Goal: Task Accomplishment & Management: Manage account settings

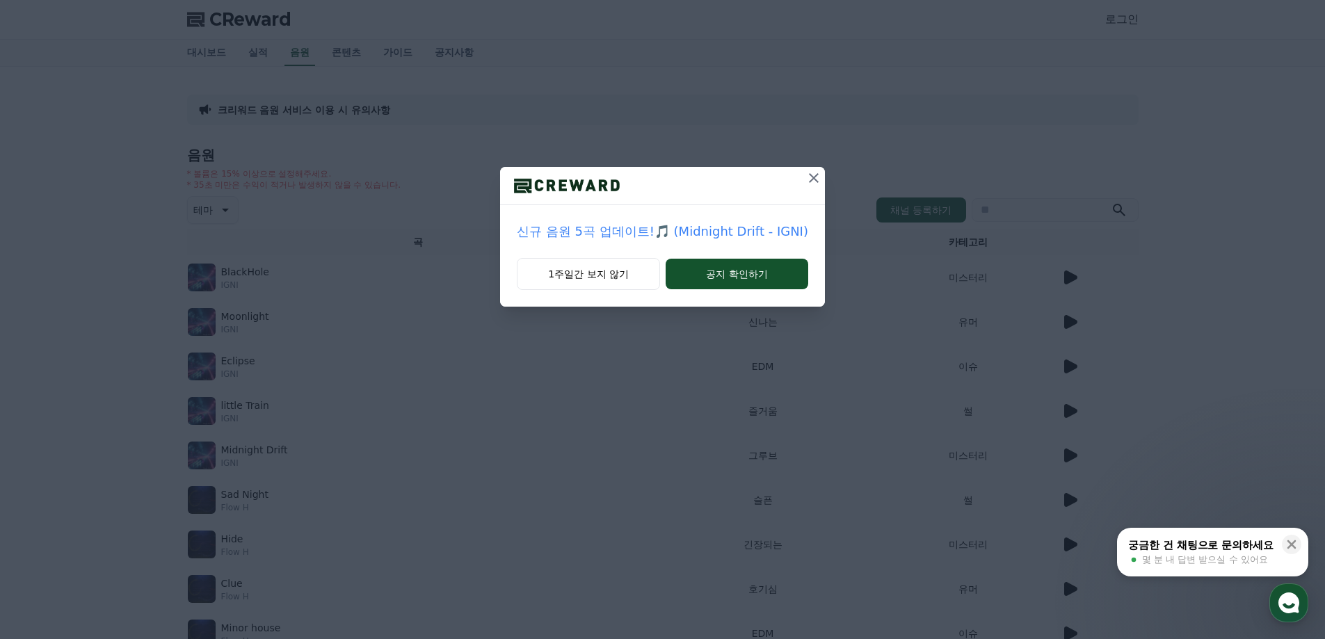
click at [808, 177] on icon at bounding box center [813, 178] width 17 height 17
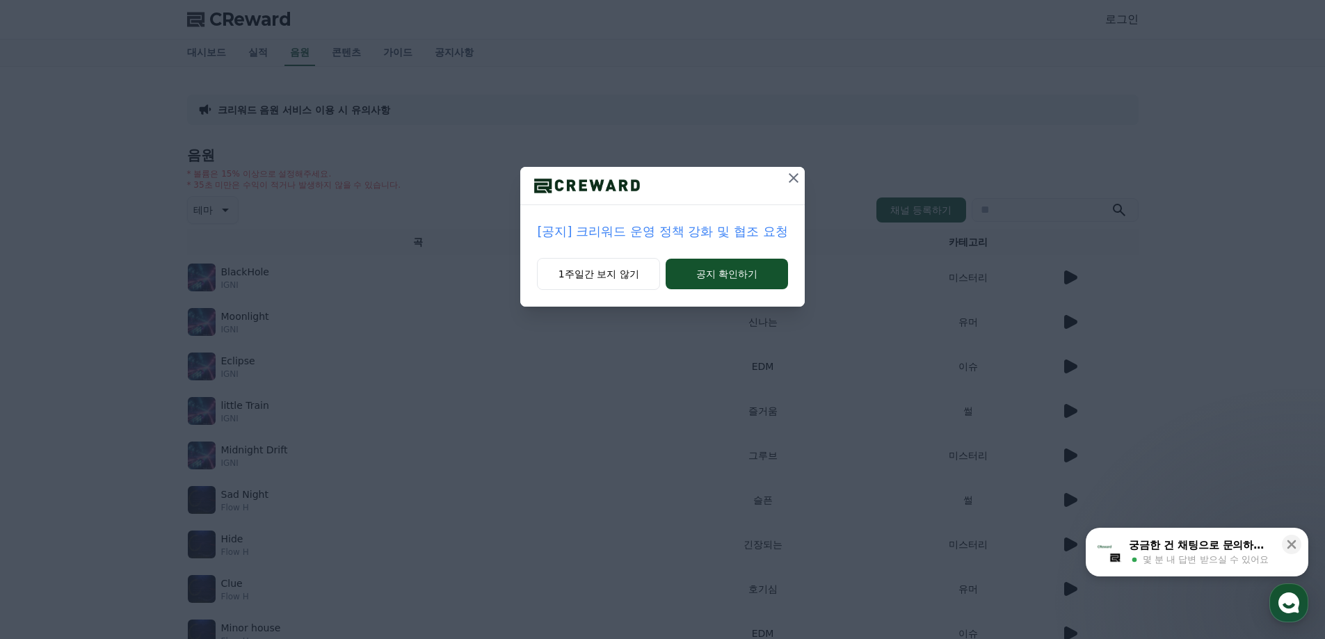
click at [800, 179] on icon at bounding box center [793, 178] width 17 height 17
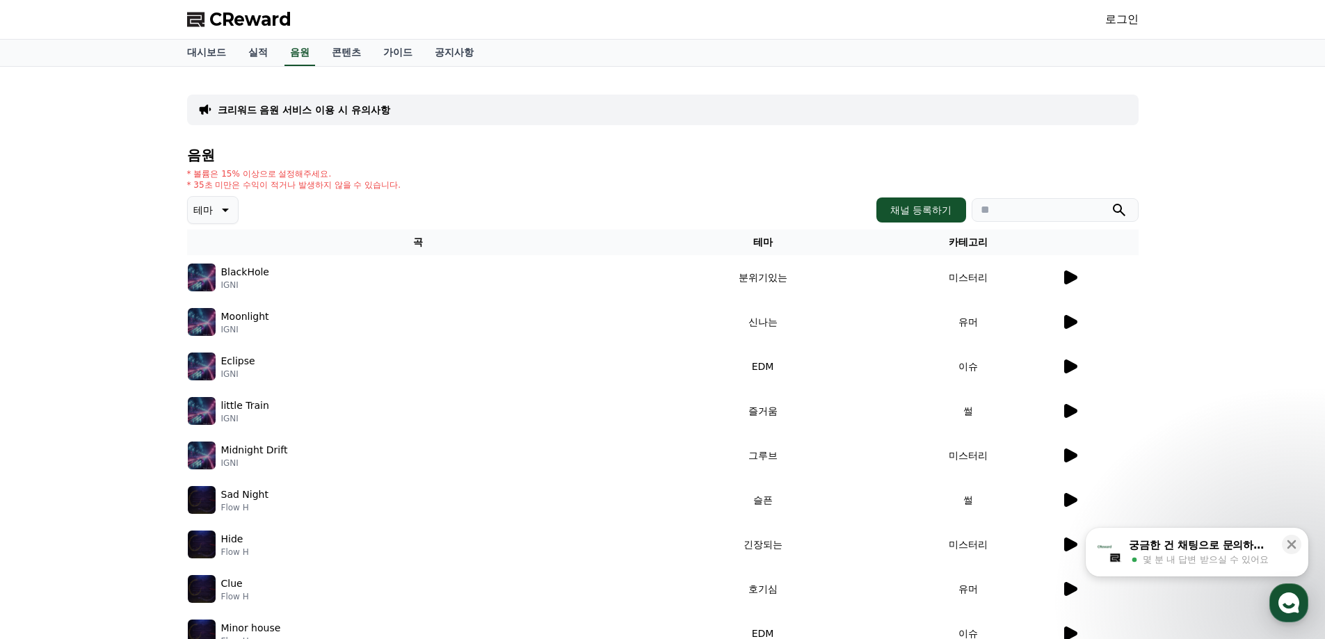
click at [800, 179] on div "* 볼륨은 15% 이상으로 설정해주세요. * 35초 미만은 수익이 적거나 발생하지 않을 수 있습니다." at bounding box center [662, 179] width 951 height 22
click at [1111, 24] on link "로그인" at bounding box center [1121, 19] width 33 height 17
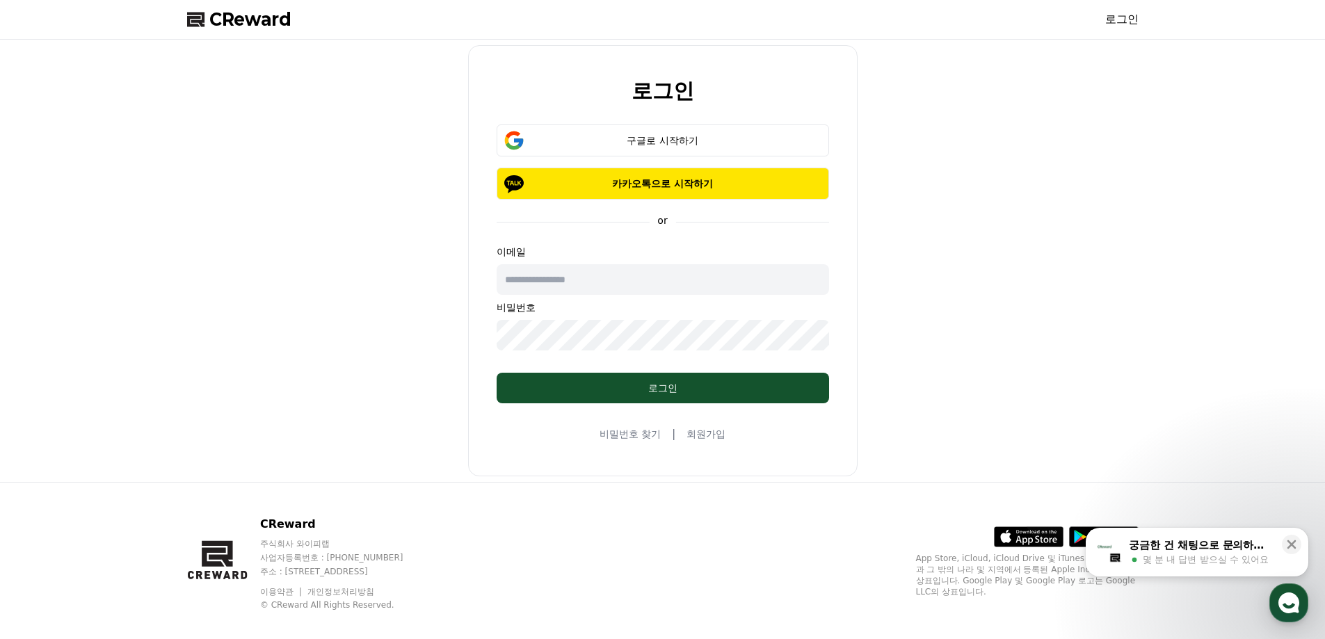
click at [598, 286] on input "text" at bounding box center [662, 279] width 332 height 31
paste input "**********"
type input "**********"
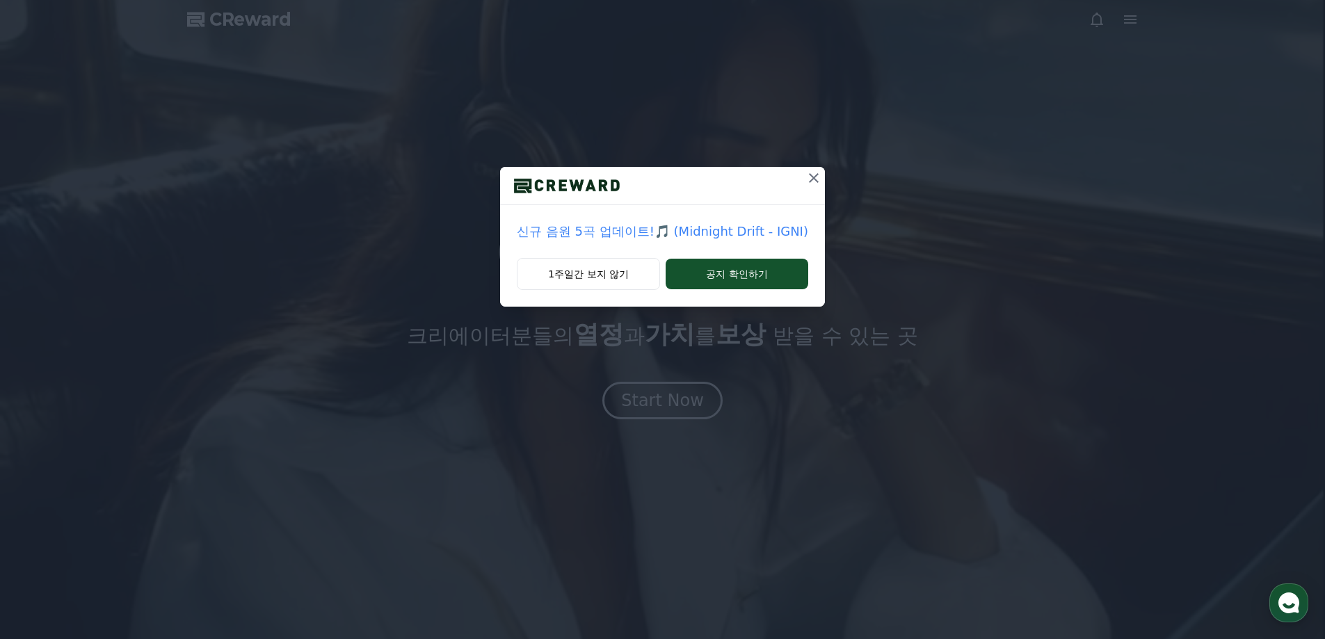
drag, startPoint x: 821, startPoint y: 170, endPoint x: 807, endPoint y: 177, distance: 15.3
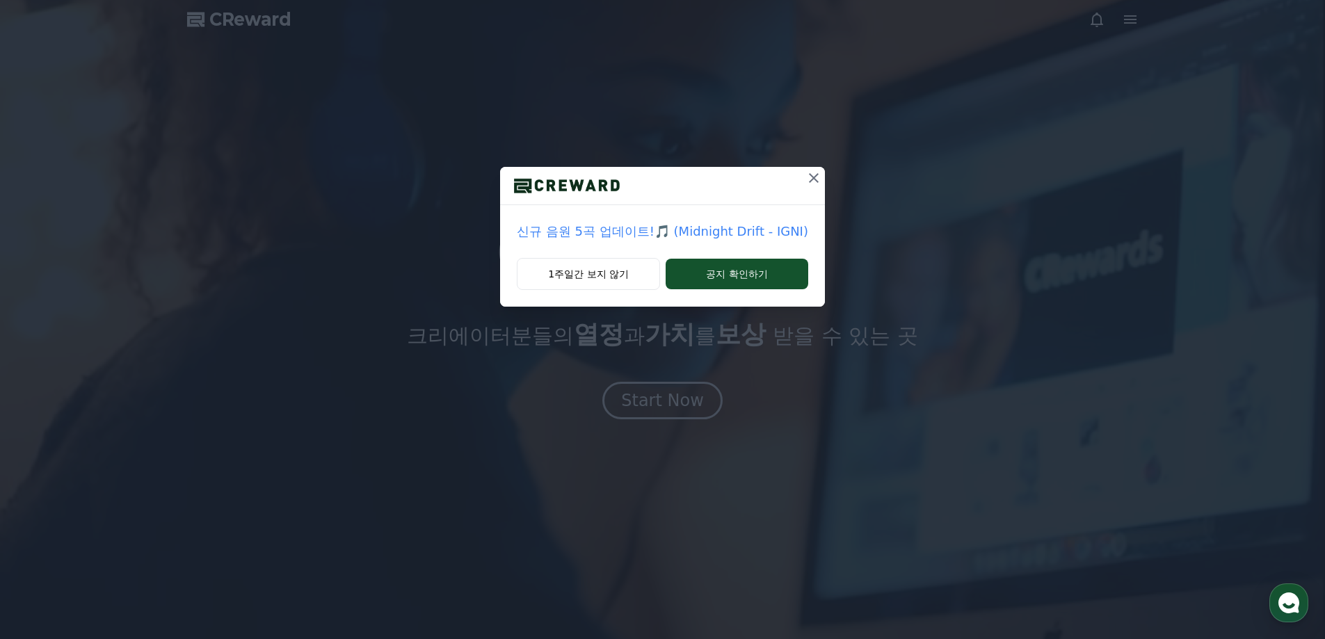
click at [813, 174] on button at bounding box center [813, 178] width 22 height 22
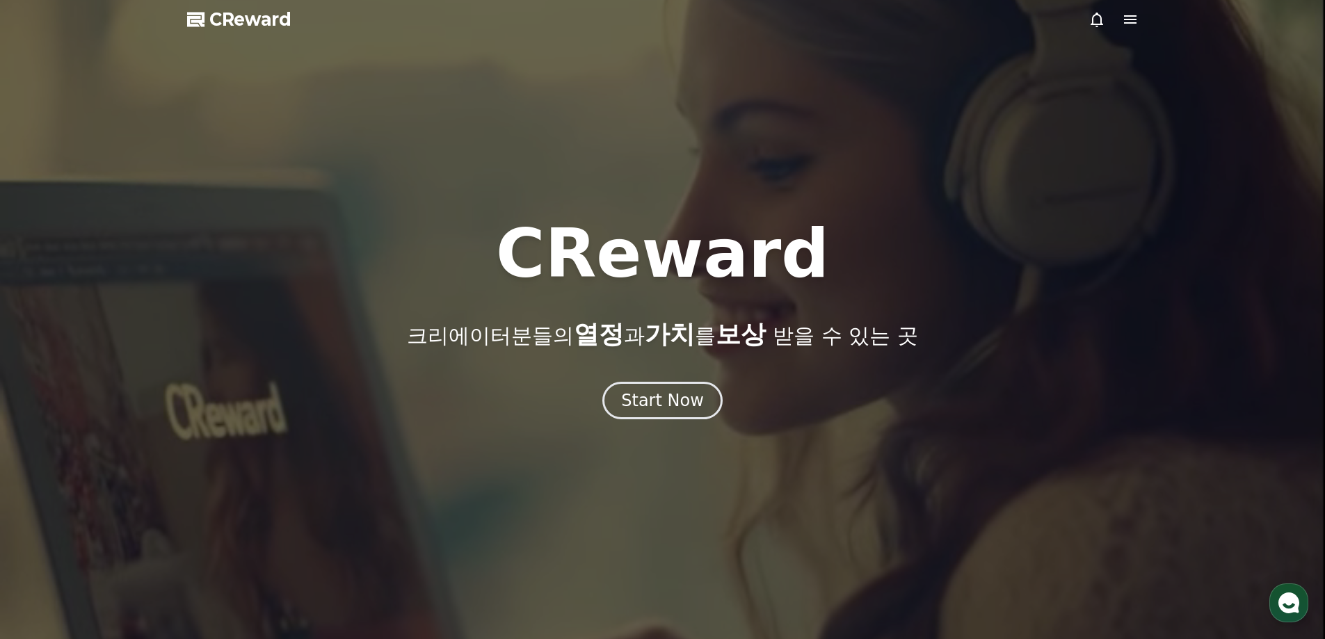
click at [805, 179] on div at bounding box center [662, 319] width 1325 height 639
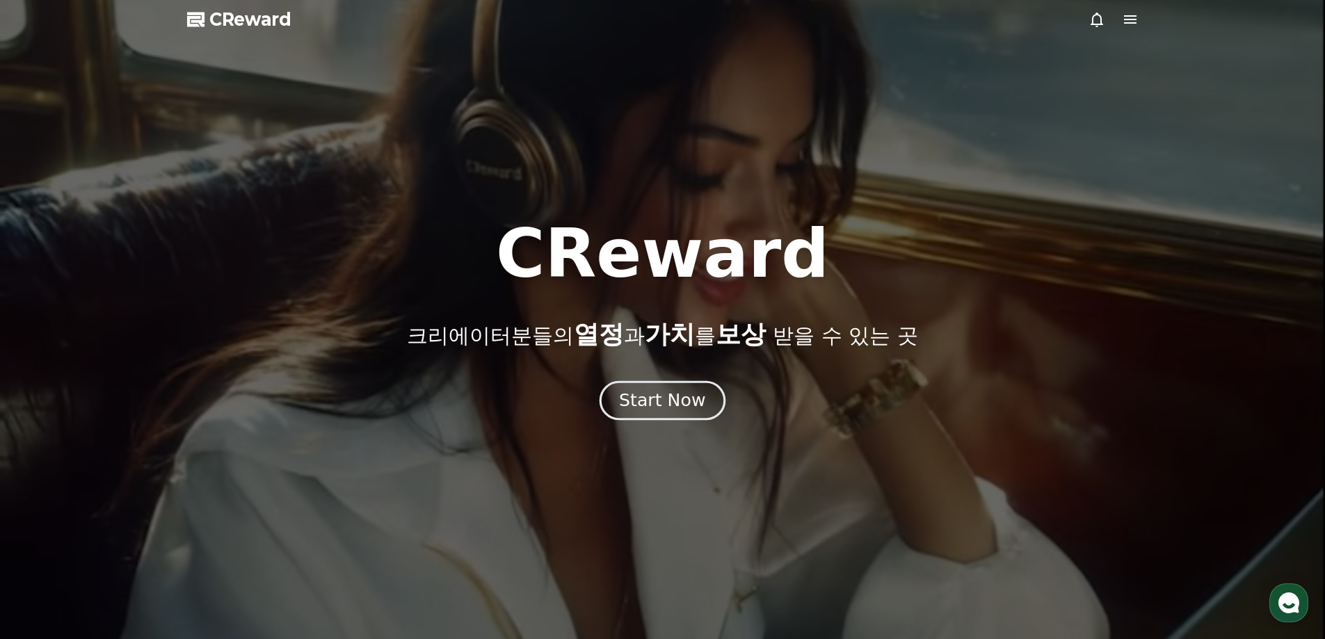
click at [684, 400] on div "Start Now" at bounding box center [662, 401] width 86 height 24
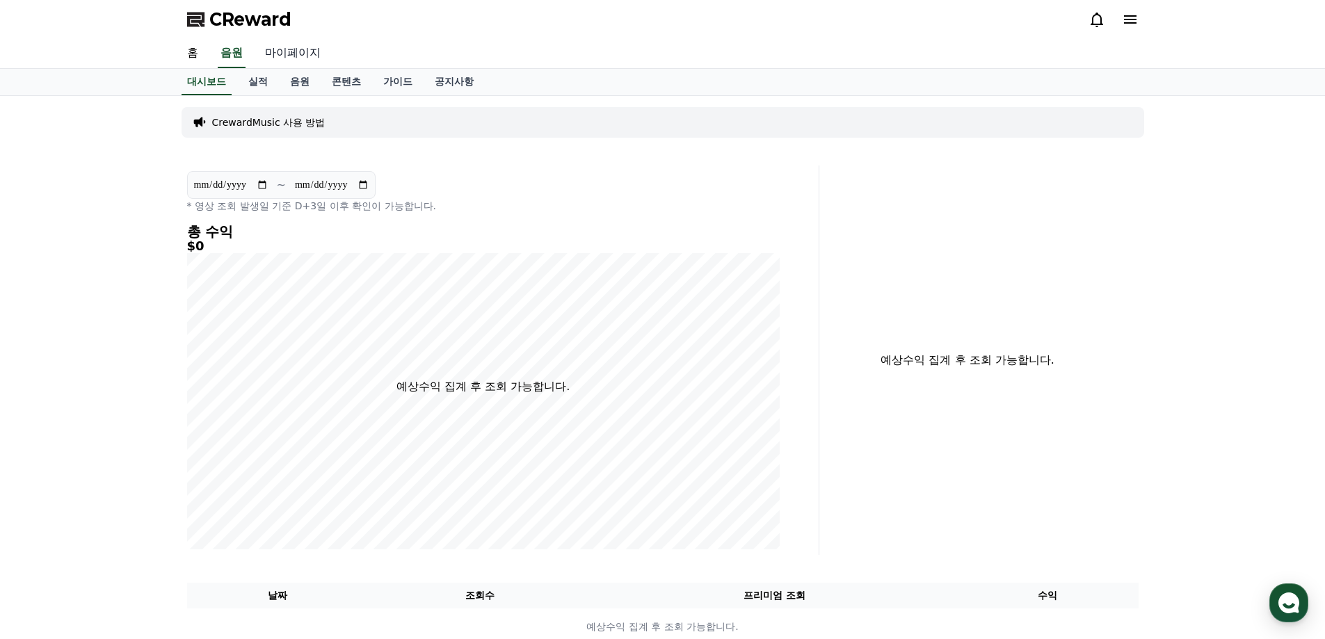
click at [287, 49] on link "마이페이지" at bounding box center [293, 53] width 78 height 29
select select "**********"
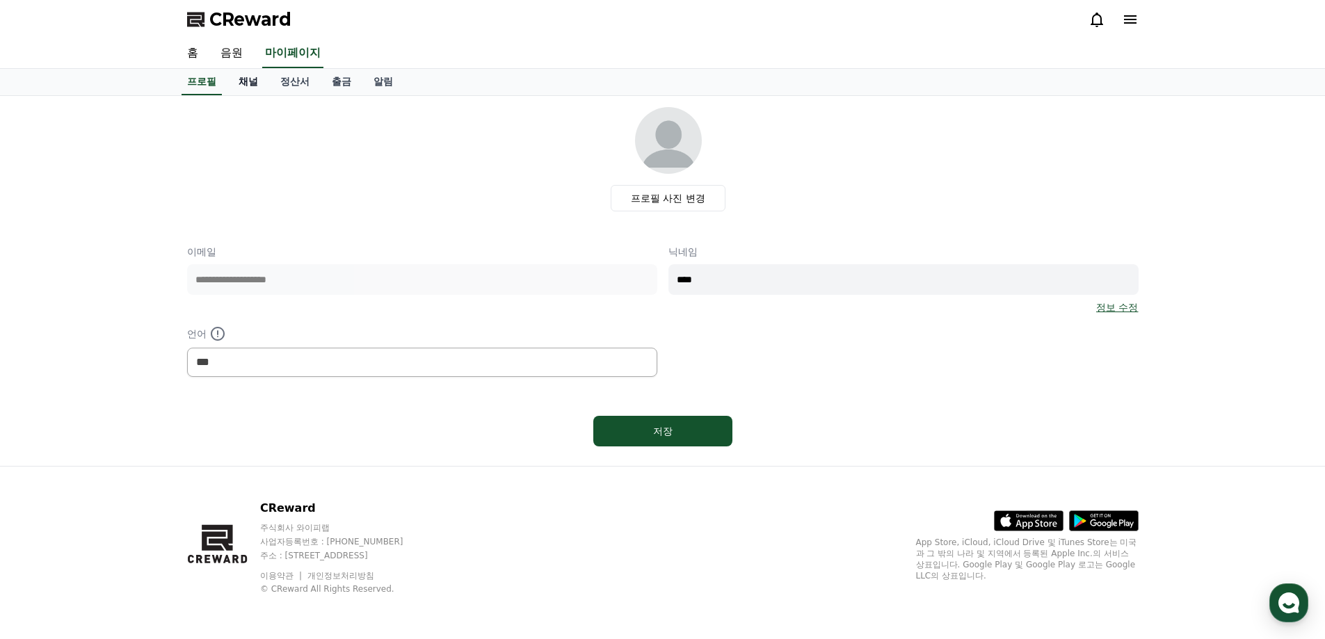
click at [255, 81] on link "채널" at bounding box center [248, 82] width 42 height 26
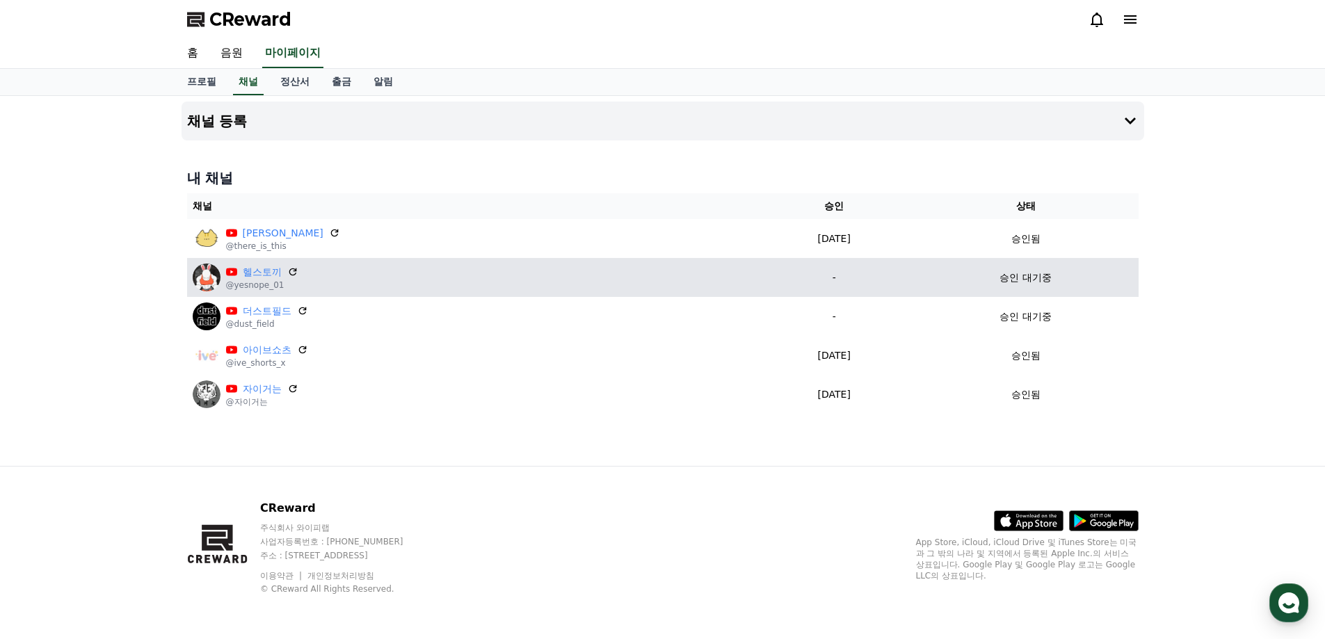
drag, startPoint x: 1023, startPoint y: 376, endPoint x: 1013, endPoint y: 294, distance: 82.6
click at [1013, 294] on table "채널 승인 상태 이거슨 @there_is_this 2025-09-19 09-19 승인됨 헬스토끼 @yesnope_01 - 승인 대기중 더스트필…" at bounding box center [662, 303] width 951 height 220
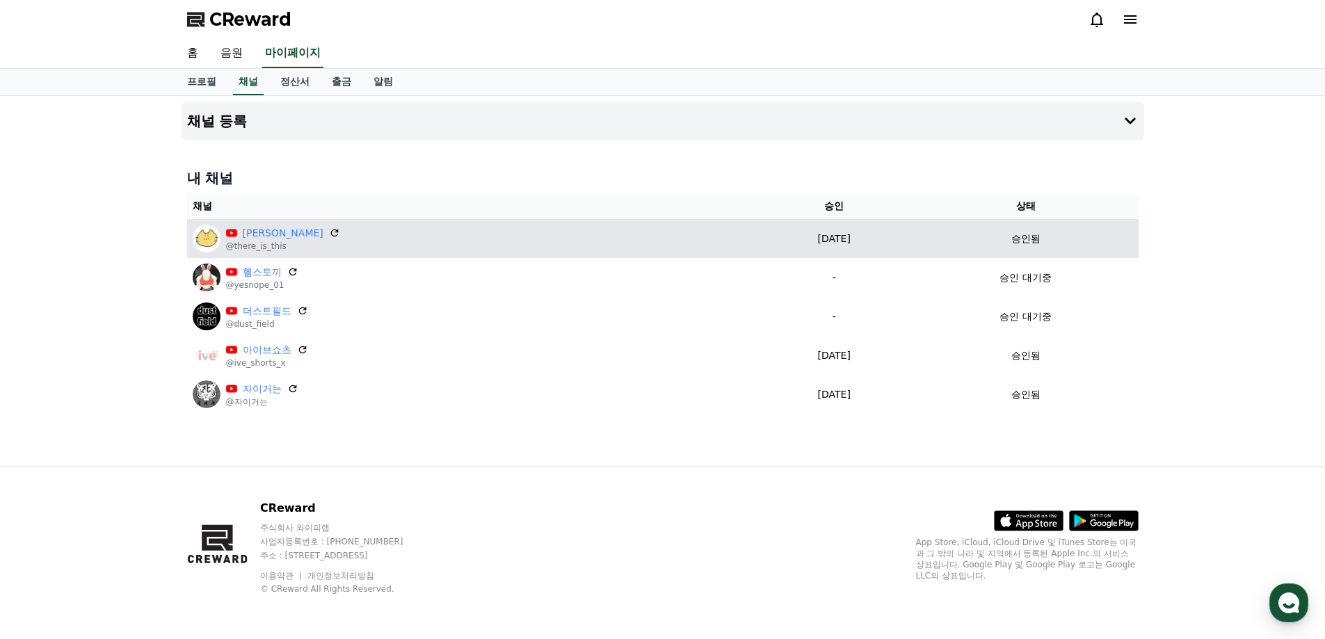
drag, startPoint x: 1006, startPoint y: 273, endPoint x: 998, endPoint y: 247, distance: 27.7
click at [1001, 253] on table "채널 승인 상태 이거슨 @there_is_this 2025-09-19 09-19 승인됨 헬스토끼 @yesnope_01 - 승인 대기중 더스트필…" at bounding box center [662, 303] width 951 height 220
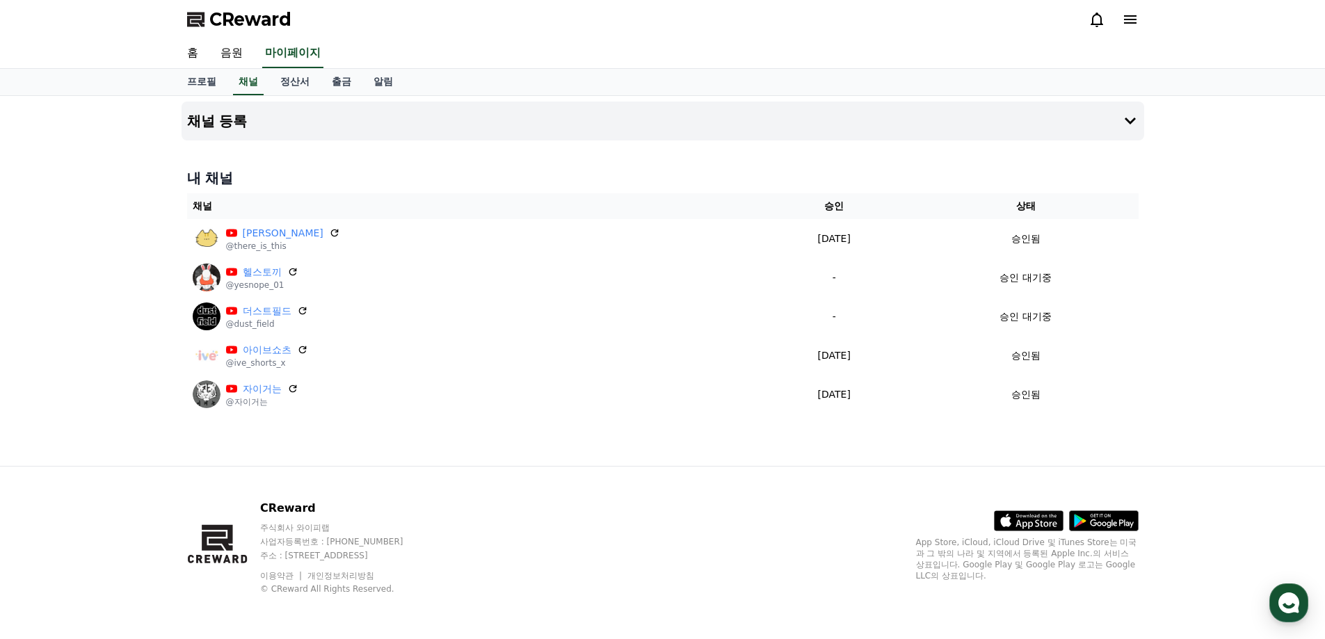
click at [674, 496] on div "CReward 주식회사 와이피랩 사업자등록번호 : 655-81-03655 주소 : 경기도 김포시 양촌읍 양곡로 495, 3층 305-비이16호…" at bounding box center [663, 553] width 974 height 172
drag, startPoint x: 296, startPoint y: 386, endPoint x: 796, endPoint y: 52, distance: 601.1
click at [296, 386] on icon at bounding box center [293, 389] width 8 height 8
